Goal: Find specific page/section: Find specific page/section

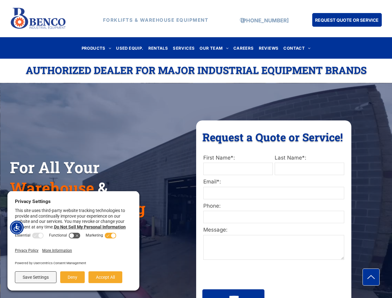
click at [196, 149] on div "Request a Quote or Service! Request a Quote or Service! First Name*: Last Name*…" at bounding box center [273, 215] width 155 height 191
click at [17, 228] on img "Accessibility Menu" at bounding box center [17, 228] width 14 height 14
